Goal: Task Accomplishment & Management: Use online tool/utility

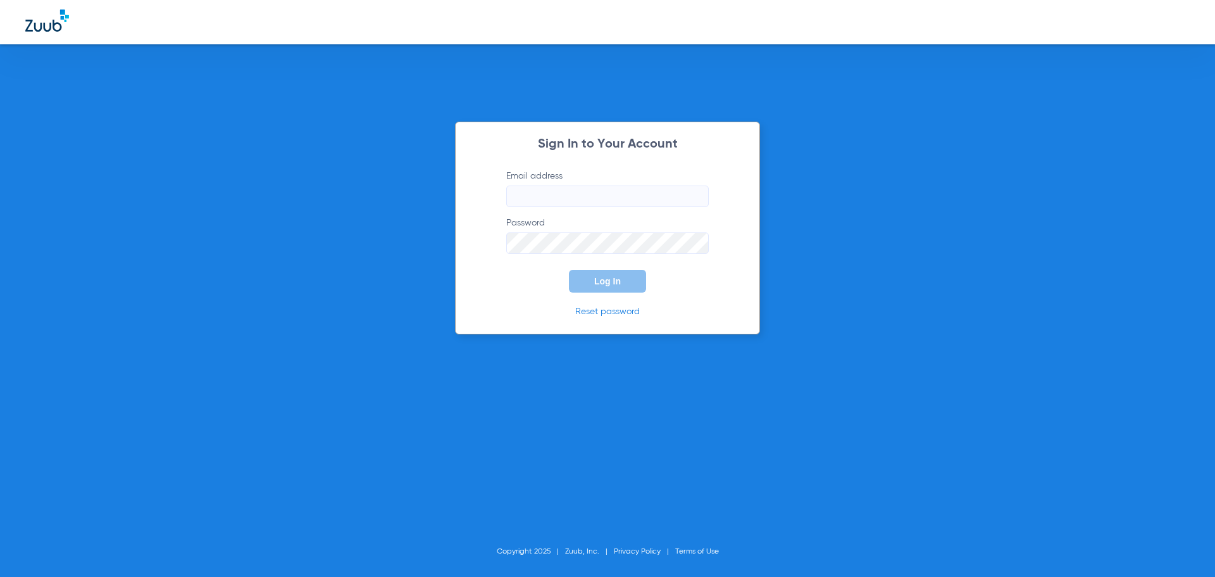
type input "[EMAIL_ADDRESS][DOMAIN_NAME]"
click at [622, 281] on button "Log In" at bounding box center [607, 281] width 77 height 23
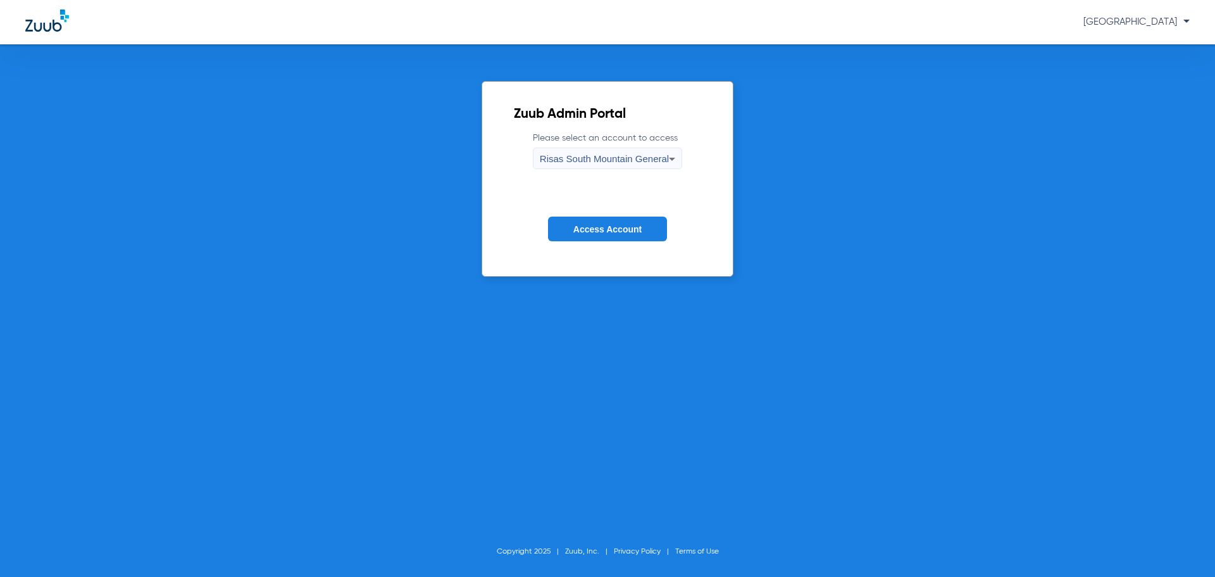
click at [612, 225] on span "Access Account" at bounding box center [607, 229] width 68 height 10
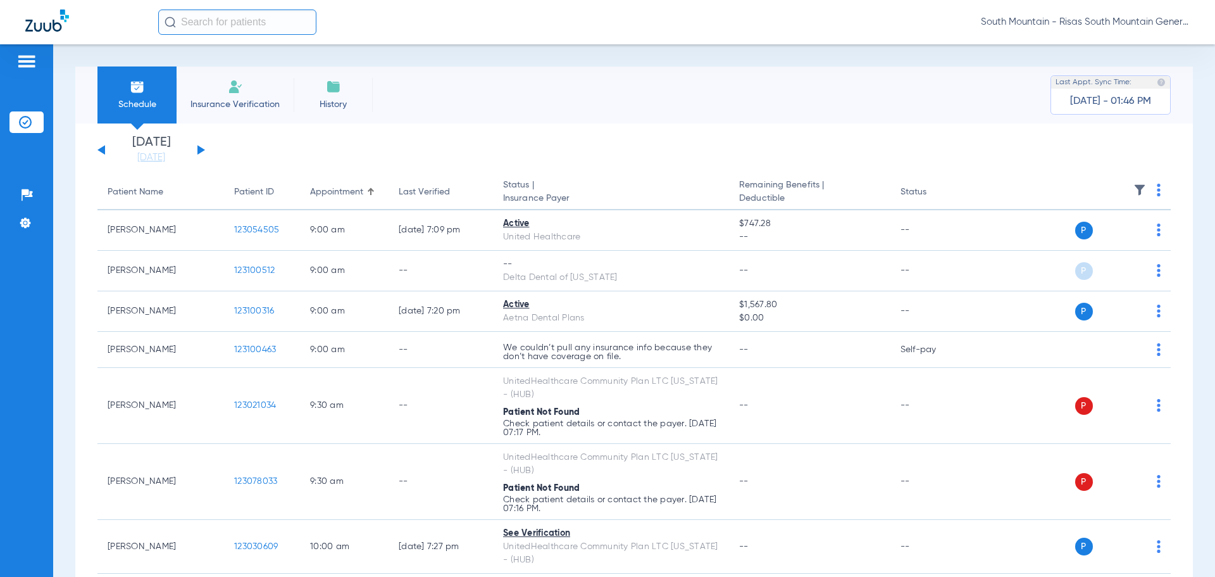
click at [197, 147] on button at bounding box center [201, 149] width 8 height 9
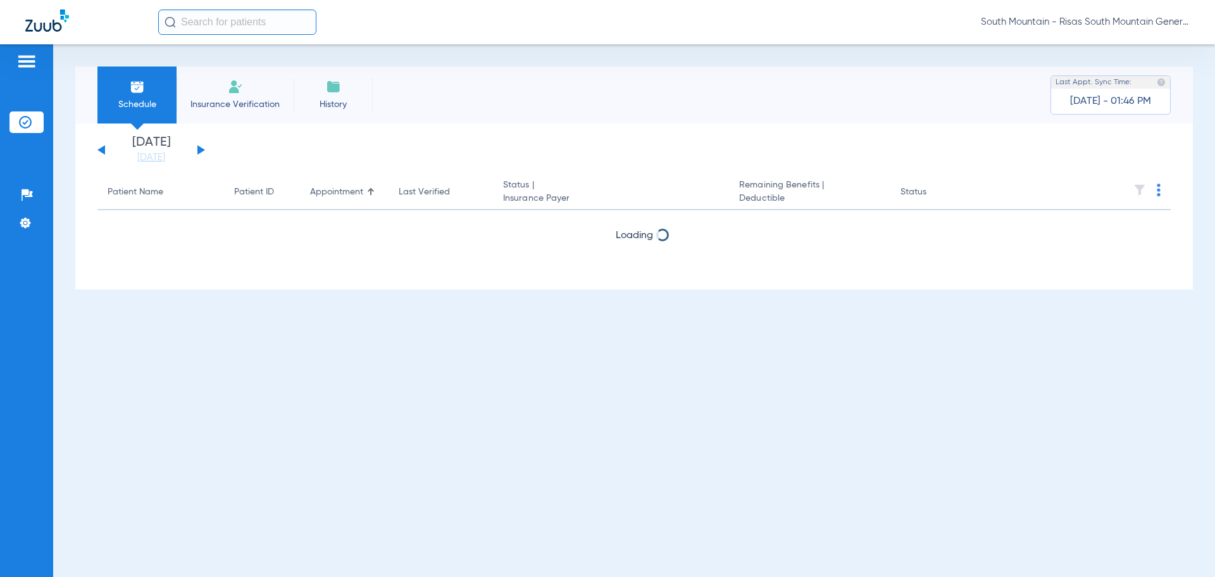
click at [197, 147] on button at bounding box center [201, 149] width 8 height 9
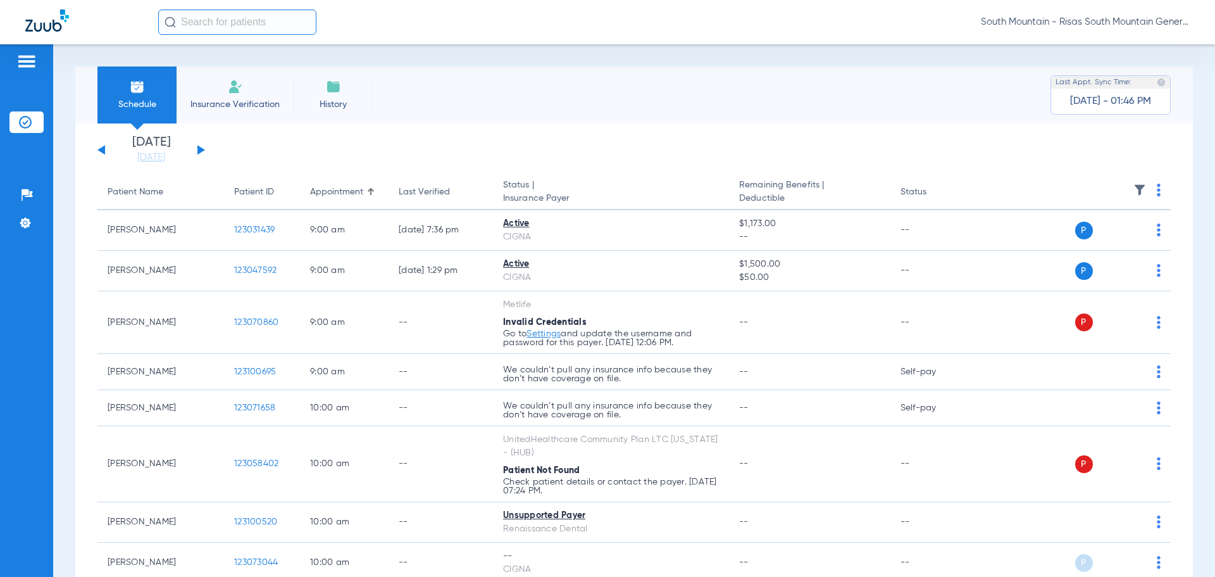
click at [197, 147] on button at bounding box center [201, 149] width 8 height 9
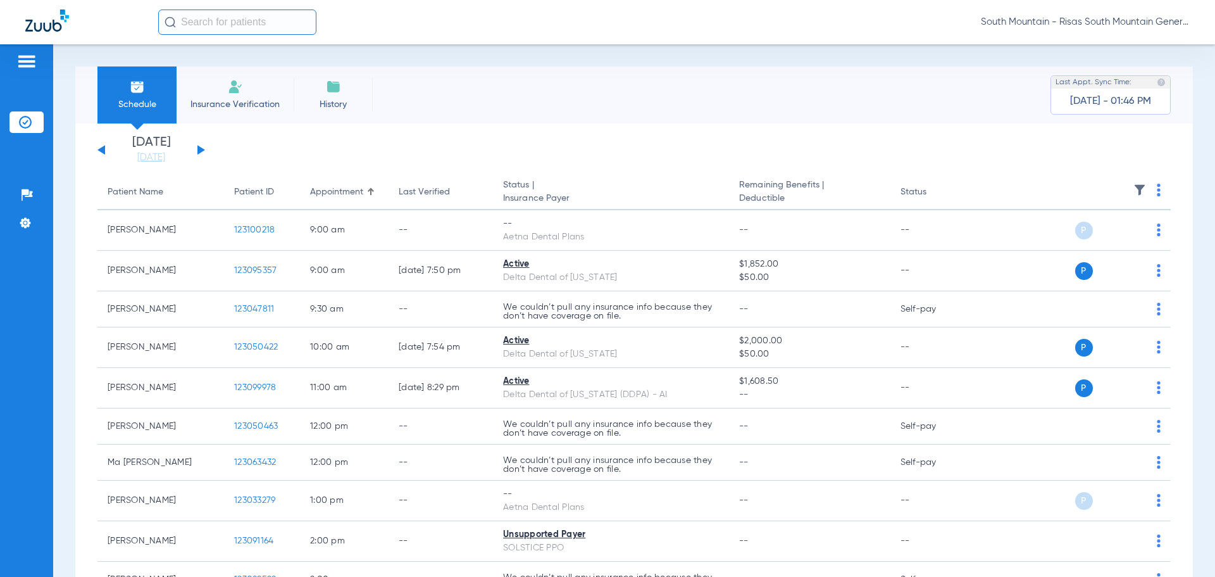
click at [1157, 190] on img at bounding box center [1159, 190] width 4 height 13
click at [1104, 242] on span "Verify All" at bounding box center [1103, 239] width 76 height 9
